Goal: Information Seeking & Learning: Learn about a topic

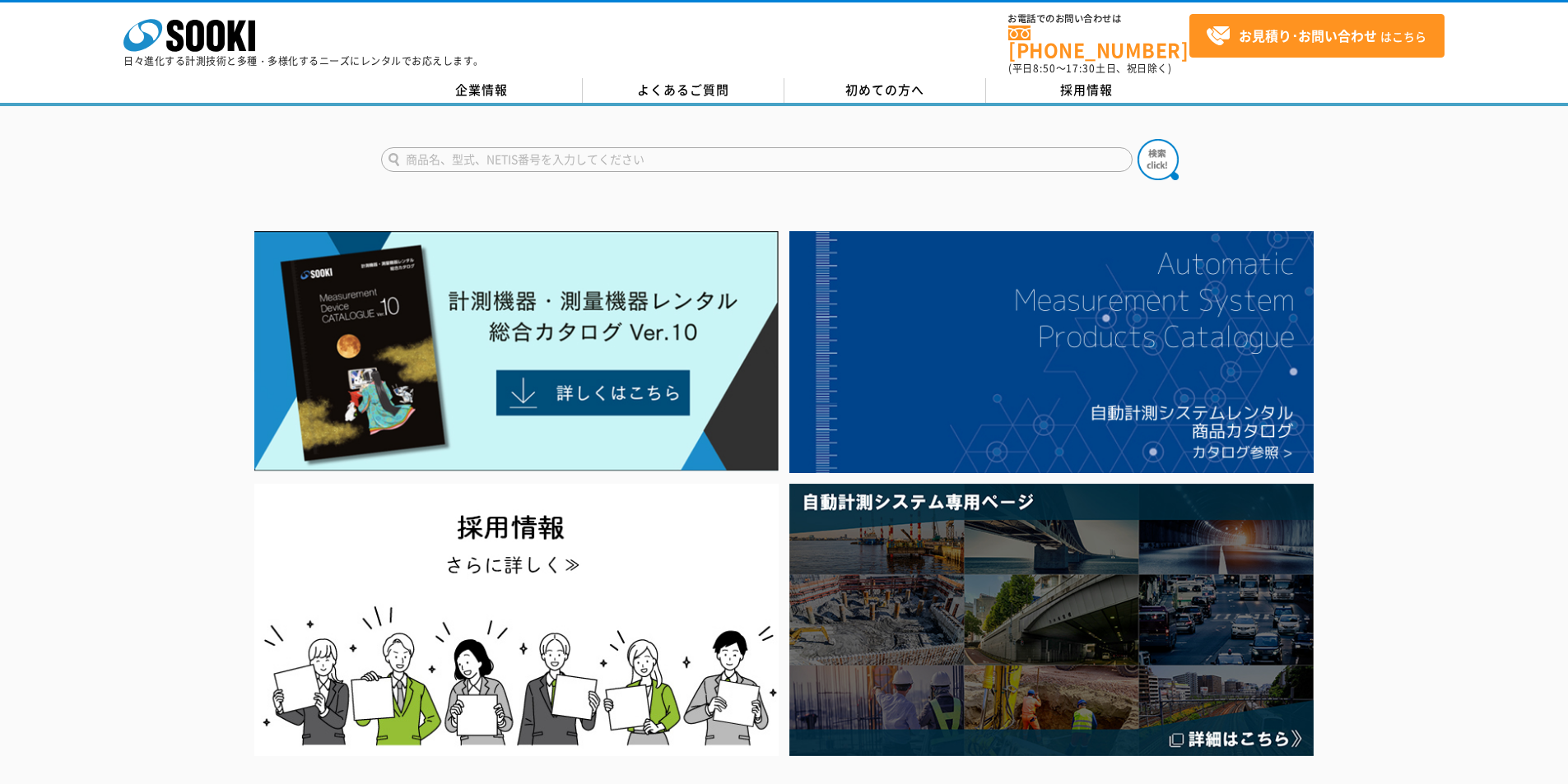
click at [557, 151] on input "text" at bounding box center [757, 159] width 751 height 24
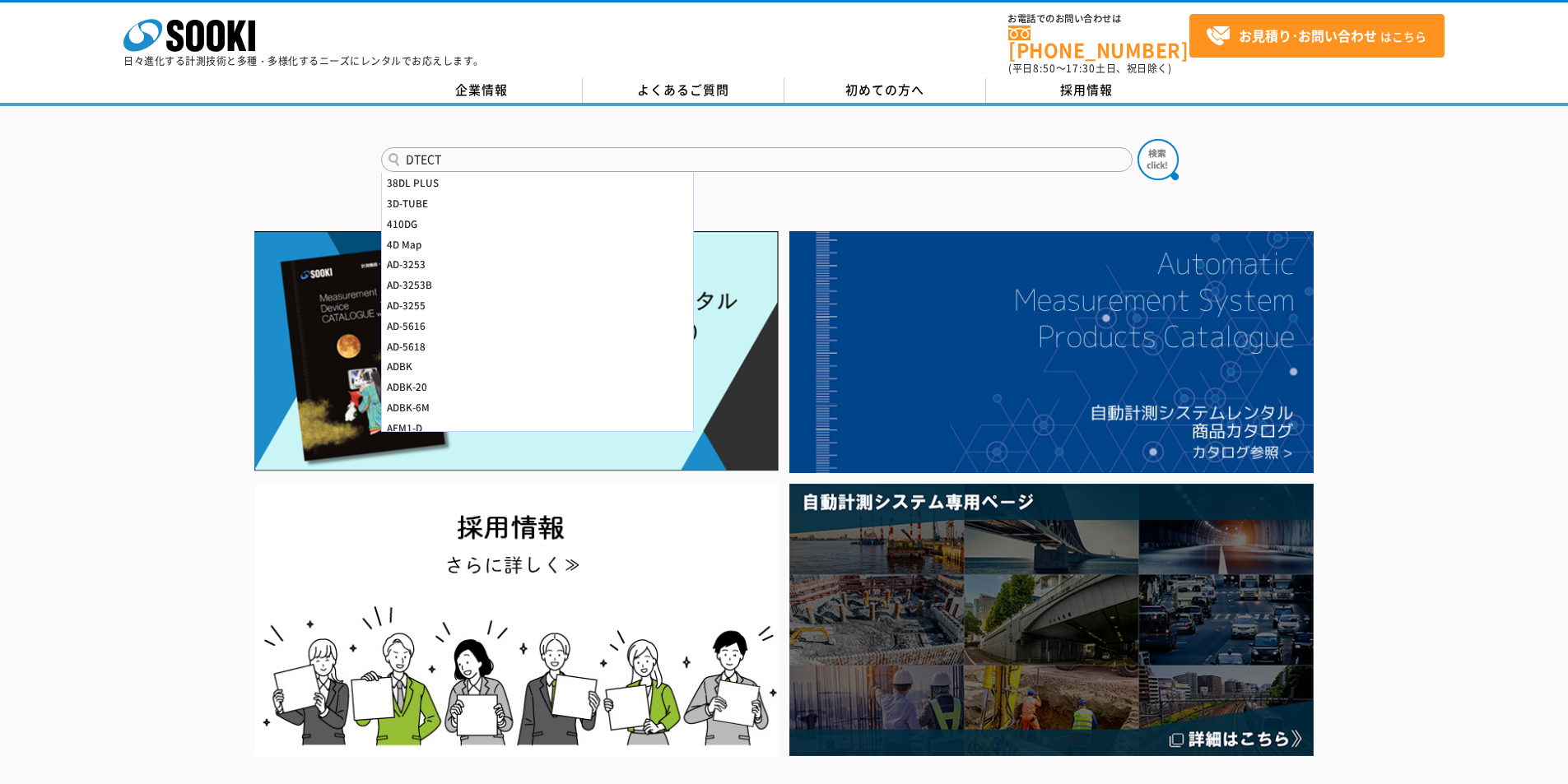
type input "DTECT"
click at [1138, 139] on button at bounding box center [1158, 159] width 41 height 41
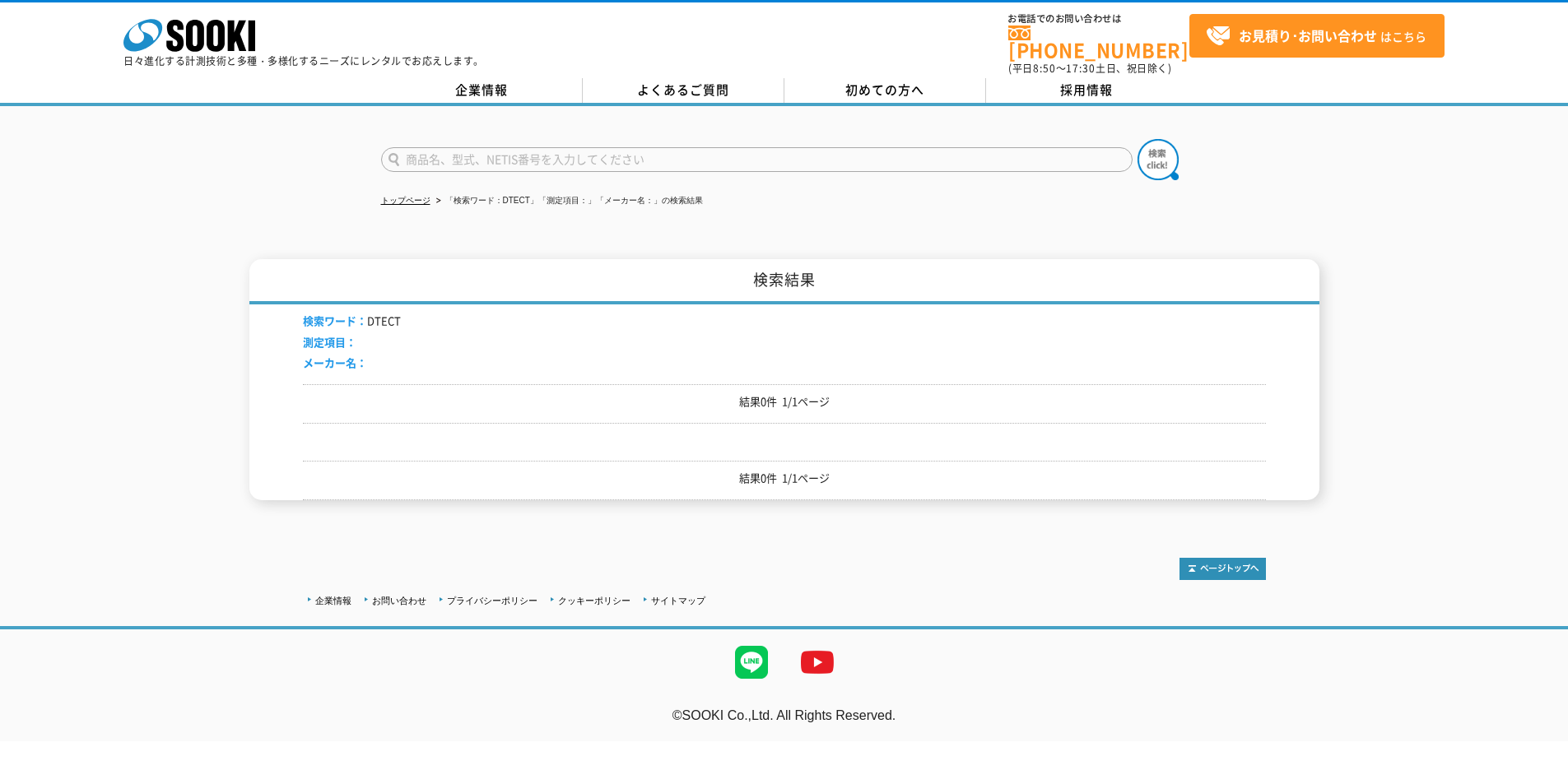
click at [553, 151] on input "text" at bounding box center [757, 159] width 751 height 24
click at [503, 162] on form "TECT D-TECT100 D-TECT150 D-TECT150CNT" at bounding box center [785, 162] width 807 height 46
drag, startPoint x: 508, startPoint y: 157, endPoint x: 403, endPoint y: 157, distance: 105.0
click at [403, 157] on input "TECT" at bounding box center [757, 159] width 751 height 24
type input "PS85"
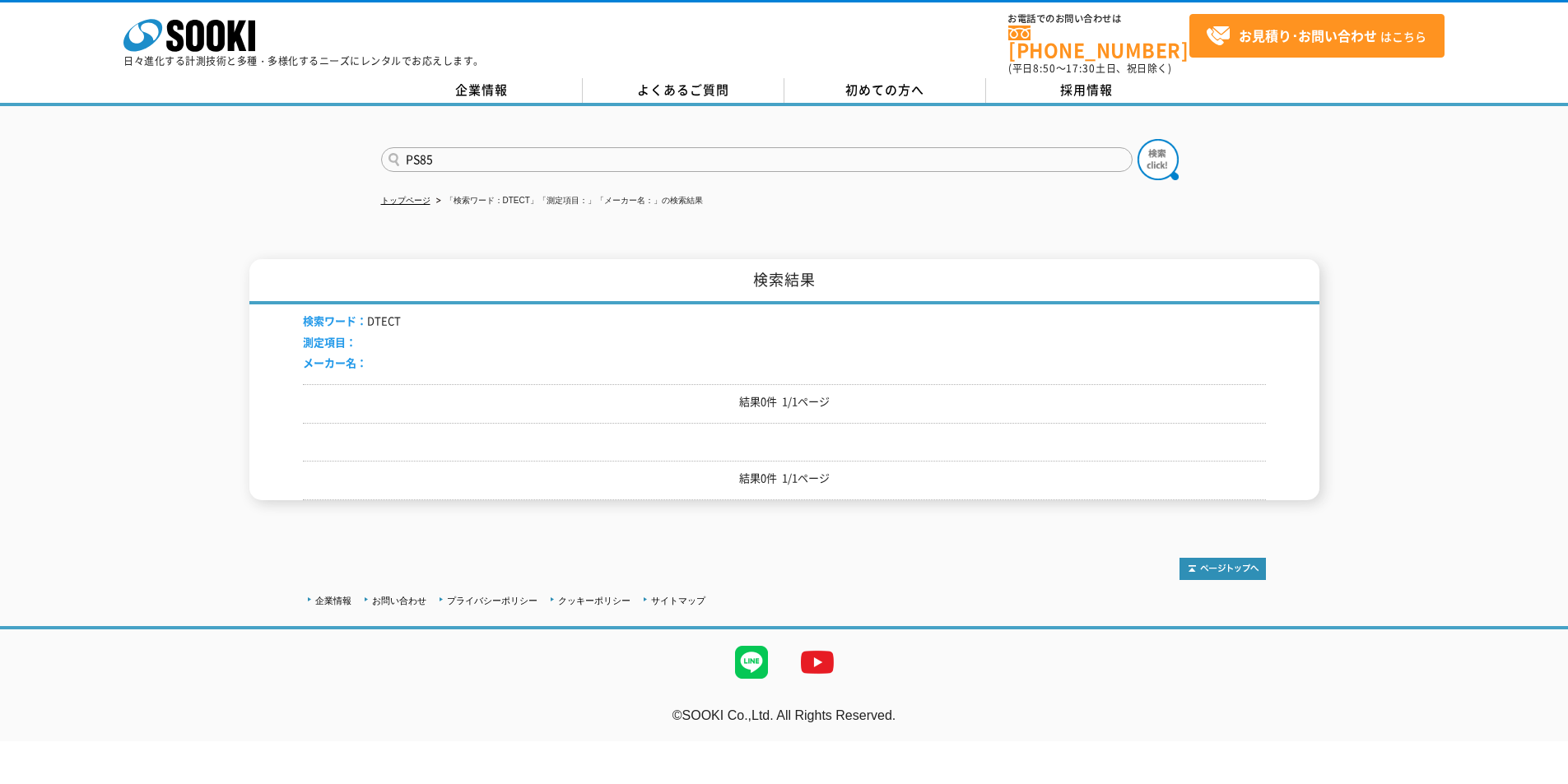
click at [1138, 139] on button at bounding box center [1158, 159] width 41 height 41
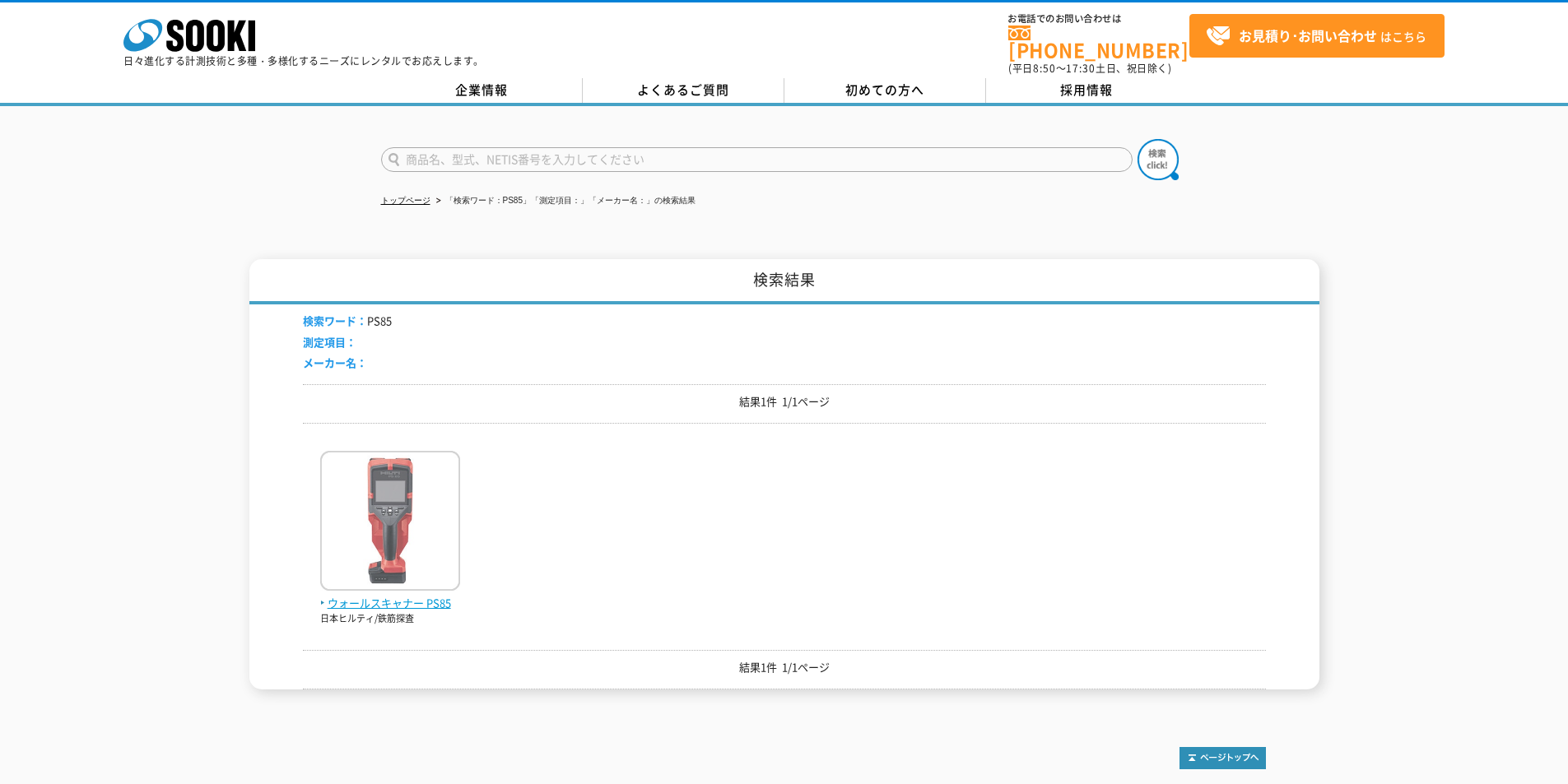
click at [406, 573] on img at bounding box center [390, 523] width 140 height 144
click at [413, 595] on span "ウォールスキャナー PS85" at bounding box center [390, 604] width 140 height 18
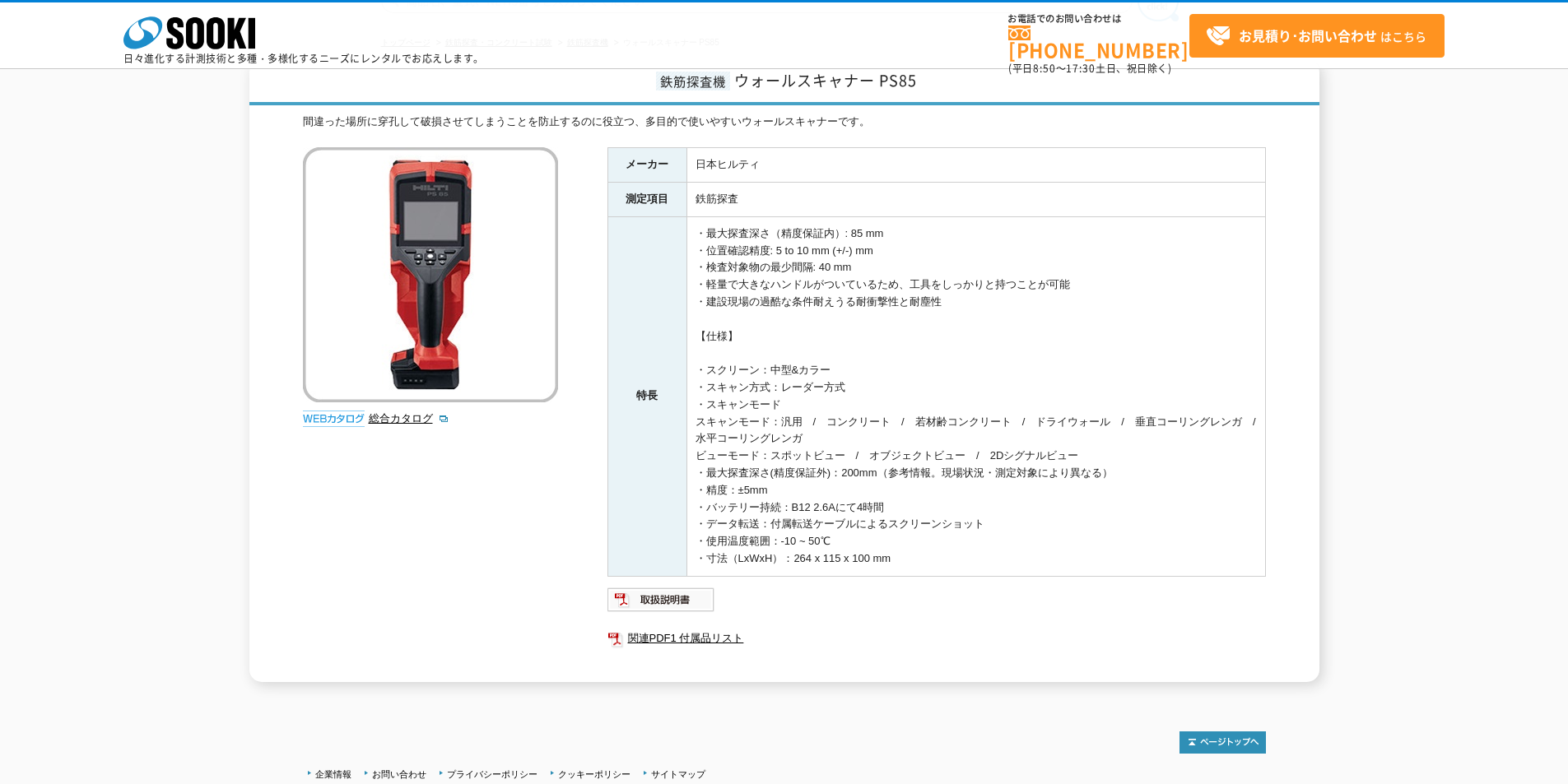
scroll to position [164, 0]
